Goal: Navigation & Orientation: Find specific page/section

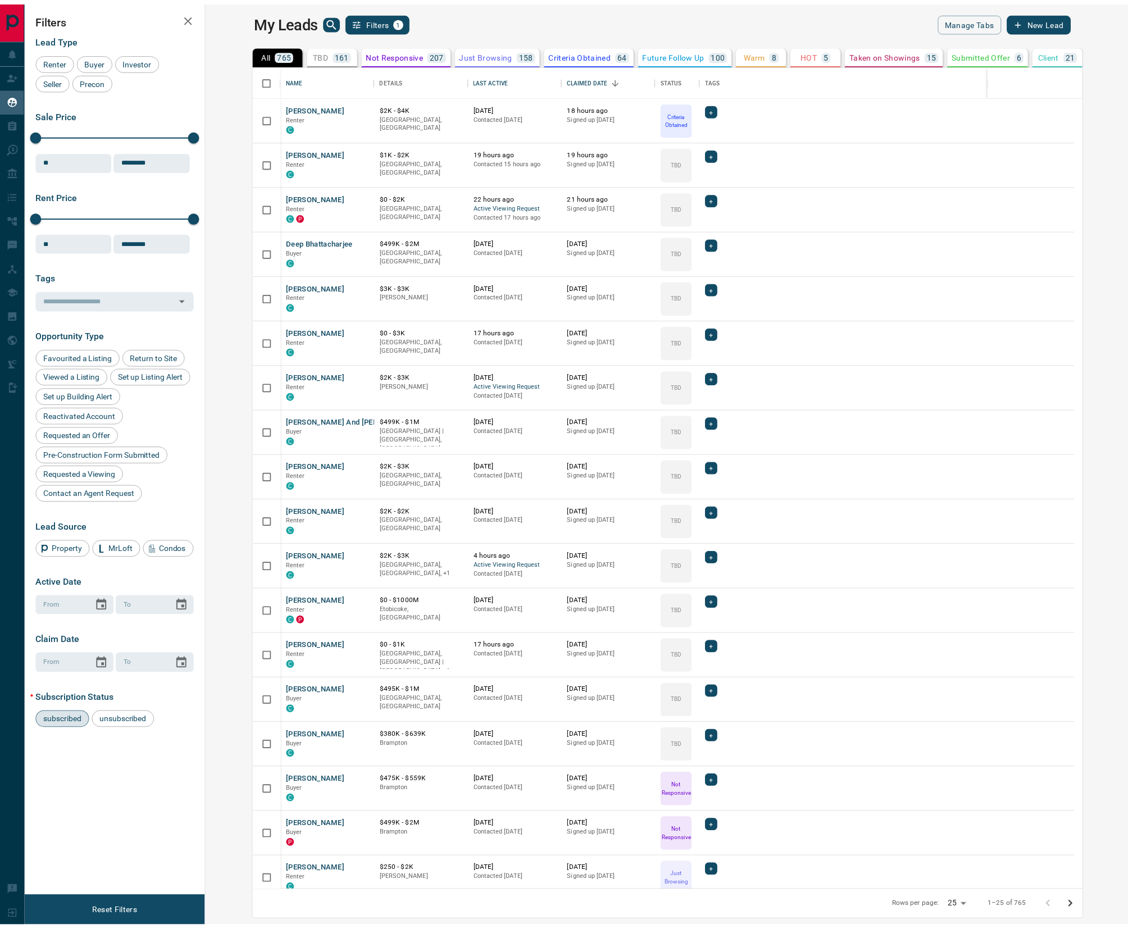
scroll to position [817, 915]
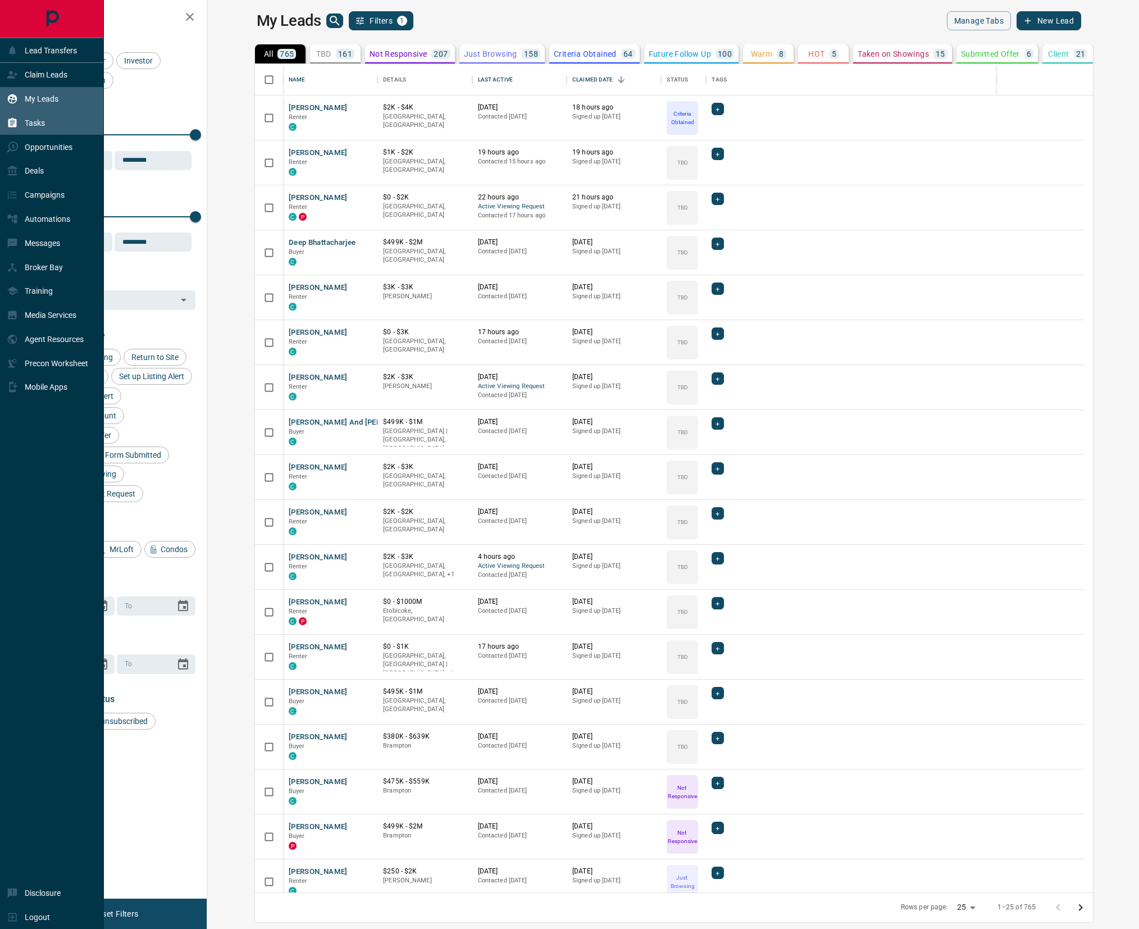
click at [13, 123] on icon at bounding box center [12, 122] width 11 height 11
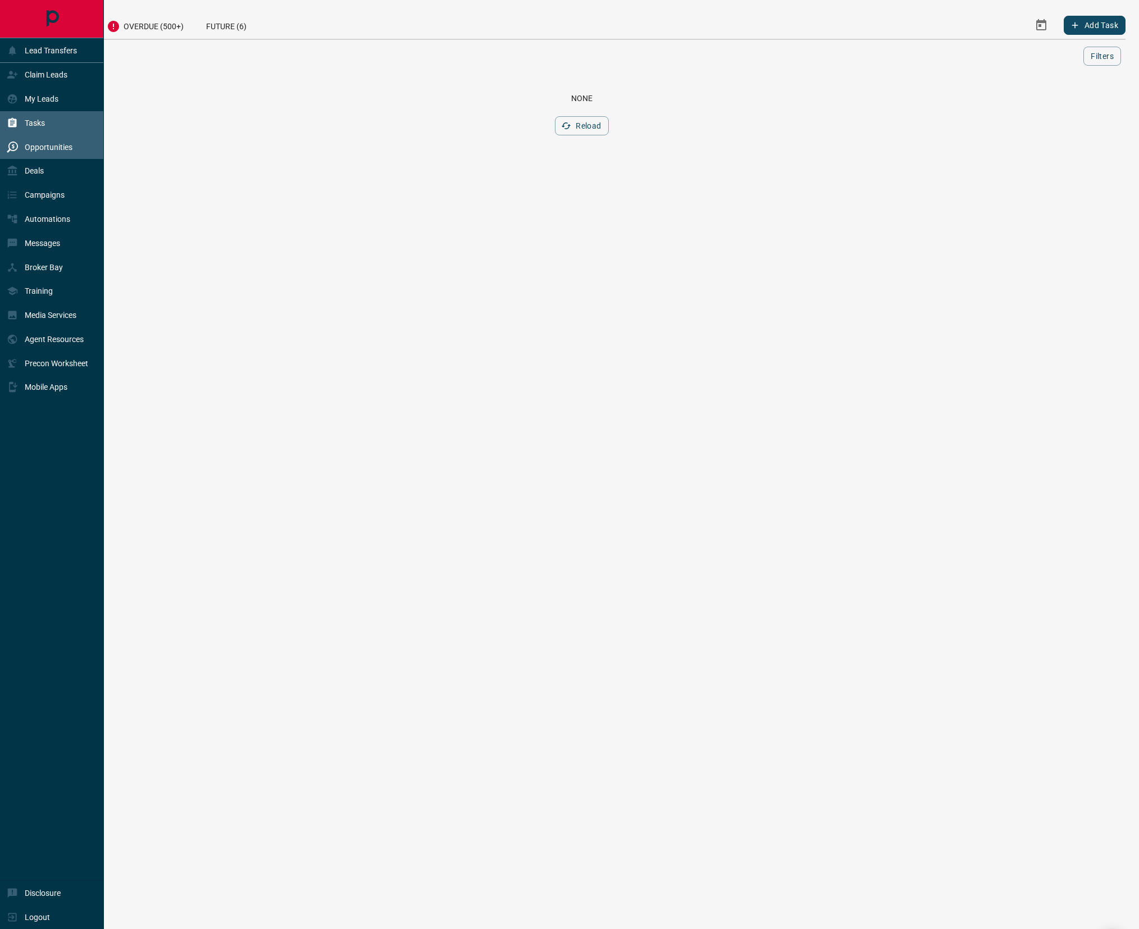
click at [20, 147] on div "Opportunities" at bounding box center [40, 147] width 66 height 19
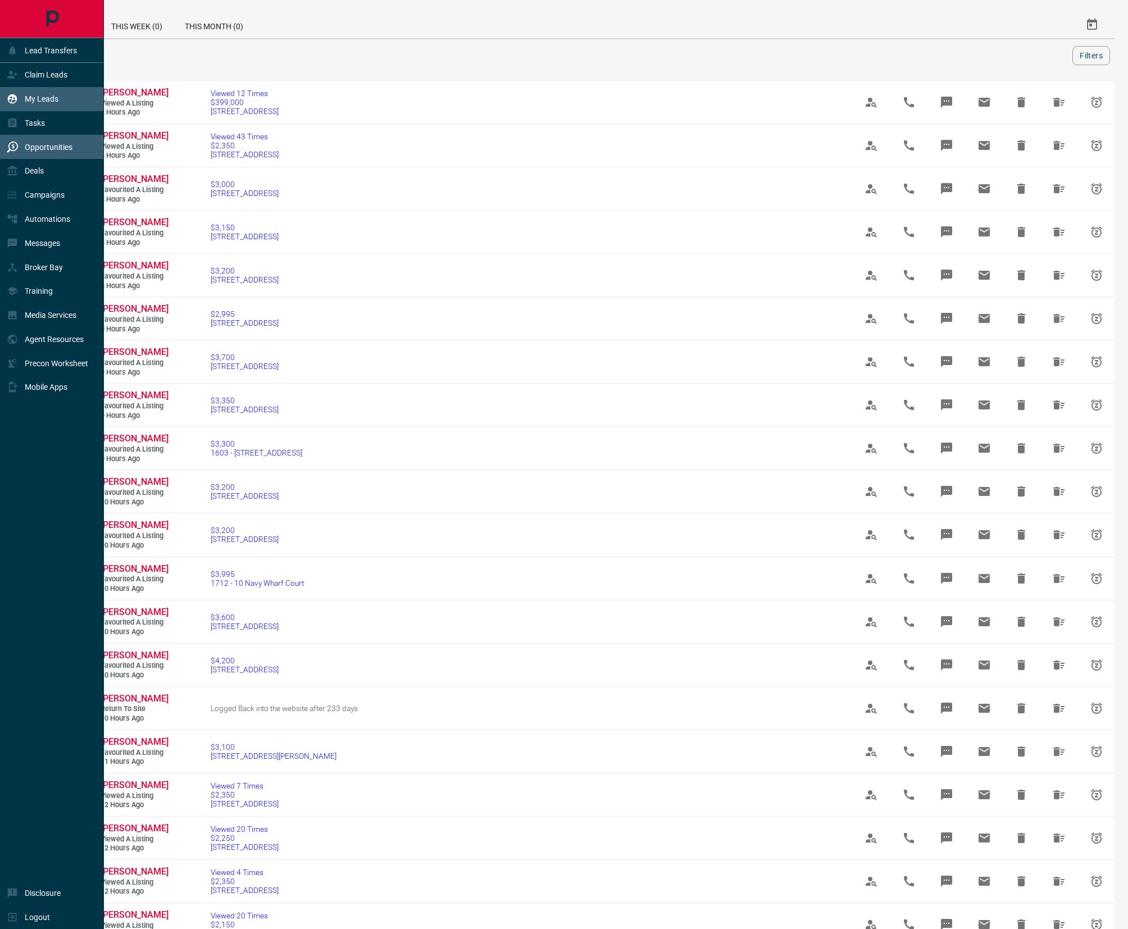
click at [47, 91] on div "My Leads" at bounding box center [33, 99] width 52 height 19
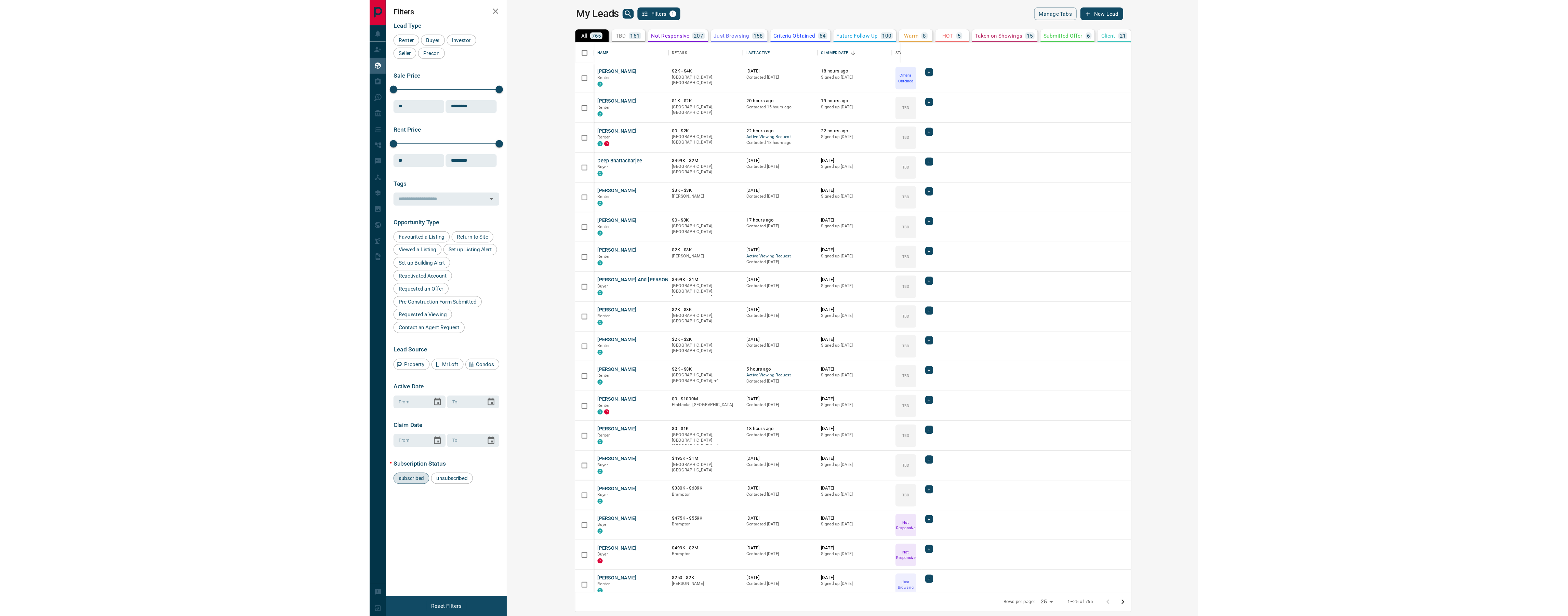
scroll to position [548, 1432]
